Goal: Information Seeking & Learning: Learn about a topic

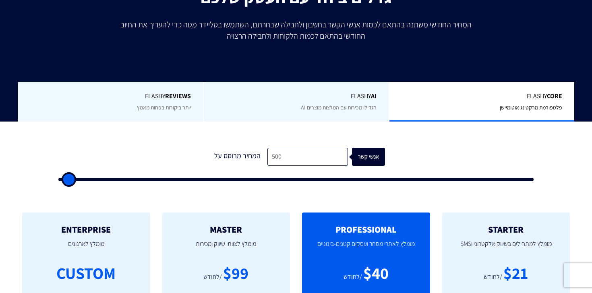
scroll to position [156, 0]
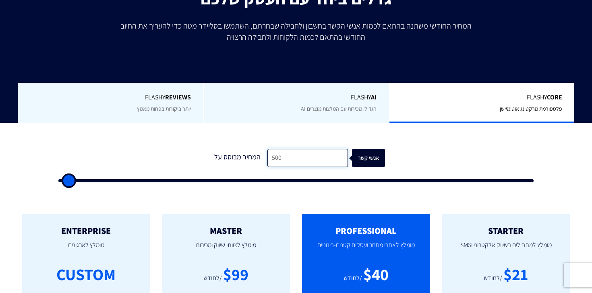
click at [287, 161] on input "500" at bounding box center [308, 158] width 81 height 18
type input "8"
type input "500"
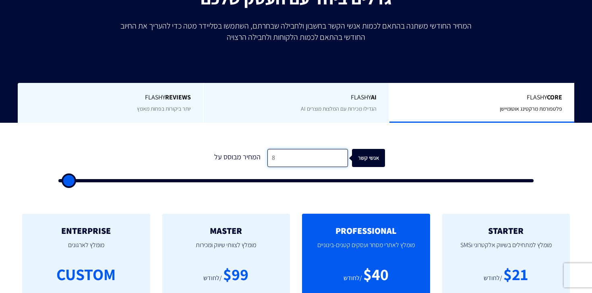
type input "82"
type input "500"
type input "820"
type input "1000"
click at [251, 134] on div "1 המחיר מבוסס על 820 אנשי קשר" at bounding box center [296, 163] width 492 height 69
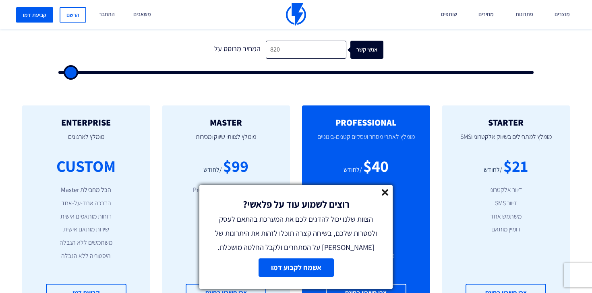
scroll to position [265, 0]
click at [386, 195] on icon at bounding box center [385, 192] width 7 height 7
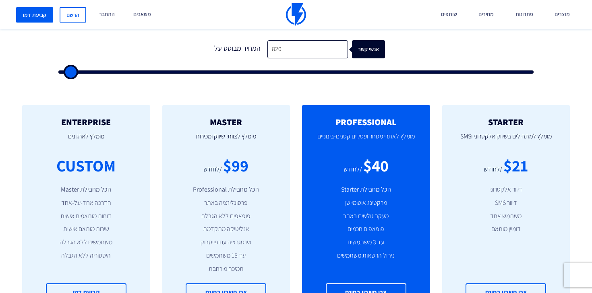
type input "1,500"
type input "1500"
type input "2,000"
type input "2000"
type input "2,500"
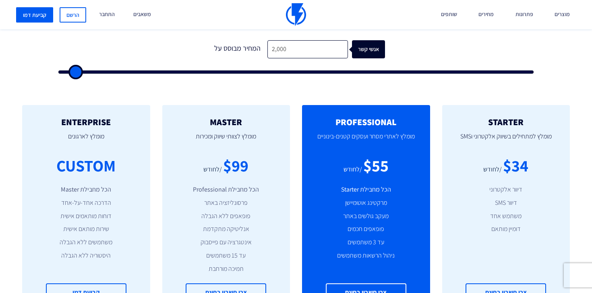
type input "2500"
type input "3,000"
type input "3000"
type input "2,500"
type input "2500"
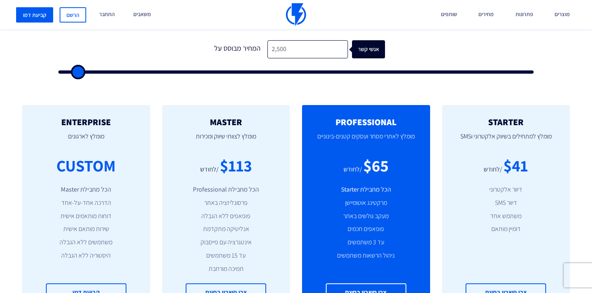
type input "2,000"
type input "2000"
type input "1,500"
type input "1500"
type input "1,000"
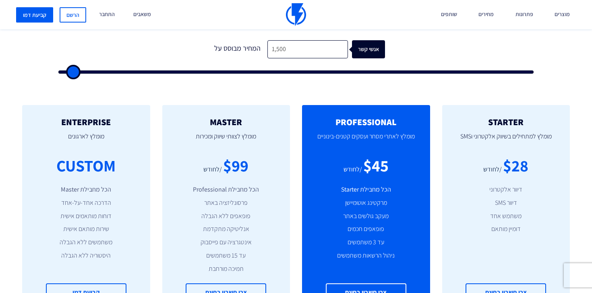
type input "1000"
type input "500"
click at [68, 74] on input "range" at bounding box center [296, 72] width 476 height 3
click at [273, 56] on input "500" at bounding box center [308, 49] width 81 height 18
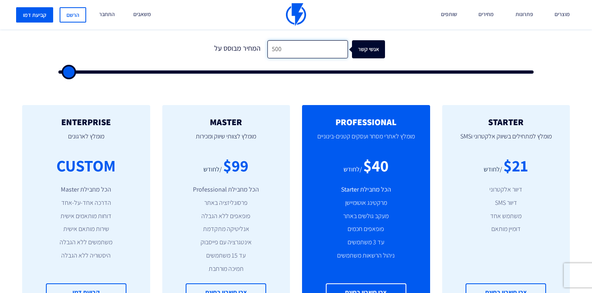
click at [273, 56] on input "500" at bounding box center [308, 49] width 81 height 18
type input "8"
type input "500"
type input "82"
type input "500"
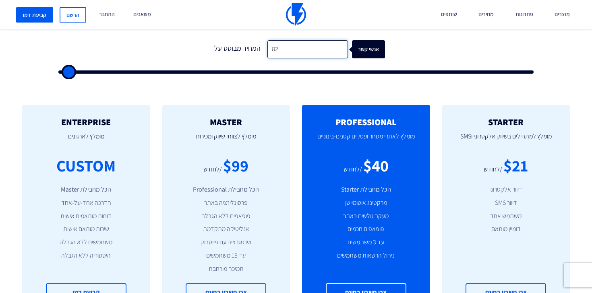
type input "820"
type input "1000"
type input "820"
click at [285, 88] on div "1 המחיר מבוסס על 820 אנשי קשר" at bounding box center [296, 54] width 492 height 69
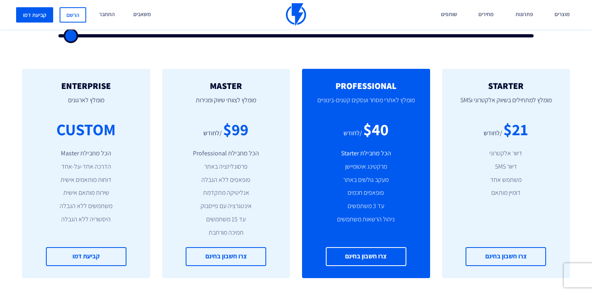
scroll to position [299, 0]
